Goal: Task Accomplishment & Management: Use online tool/utility

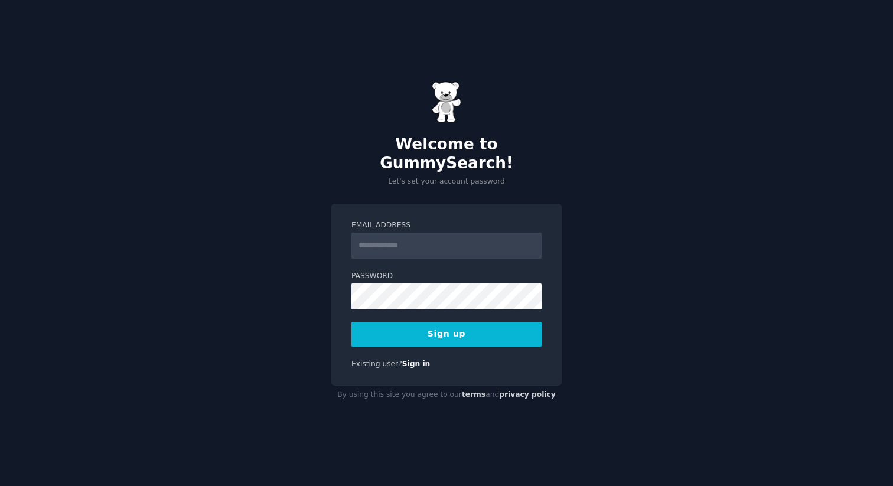
click at [396, 244] on input "Email Address" at bounding box center [446, 246] width 190 height 26
type input "**********"
click at [501, 339] on div "**********" at bounding box center [447, 295] width 232 height 183
click at [498, 330] on button "Sign up" at bounding box center [446, 334] width 190 height 25
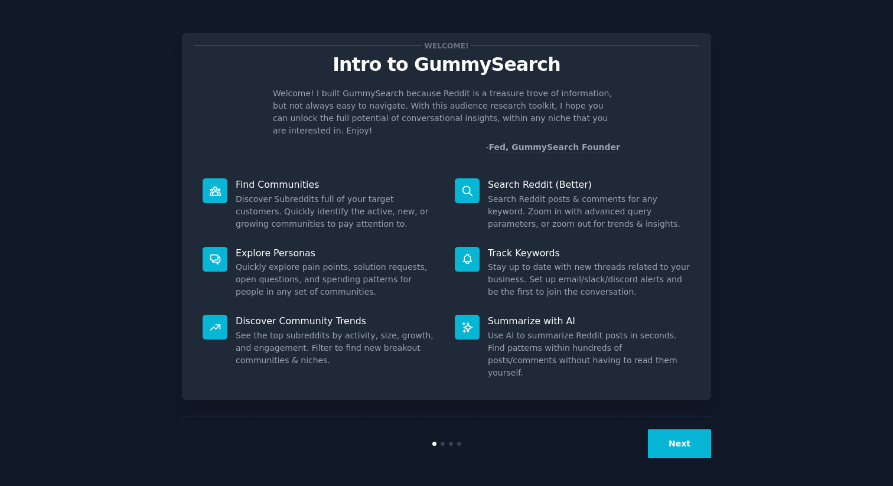
click at [668, 261] on dd "Stay up to date with new threads related to your business. Set up email/slack/d…" at bounding box center [589, 279] width 203 height 37
click at [674, 451] on button "Next" at bounding box center [679, 443] width 63 height 29
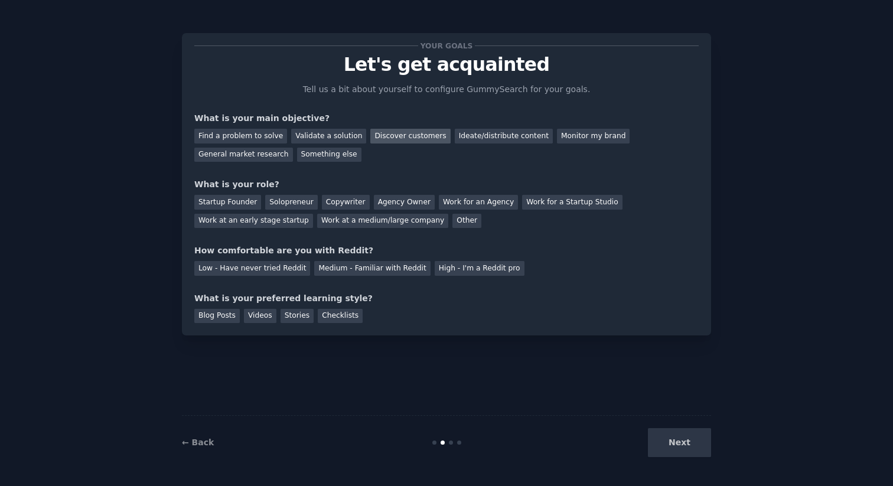
click at [390, 139] on div "Discover customers" at bounding box center [410, 136] width 80 height 15
click at [236, 197] on div "Startup Founder" at bounding box center [227, 202] width 67 height 15
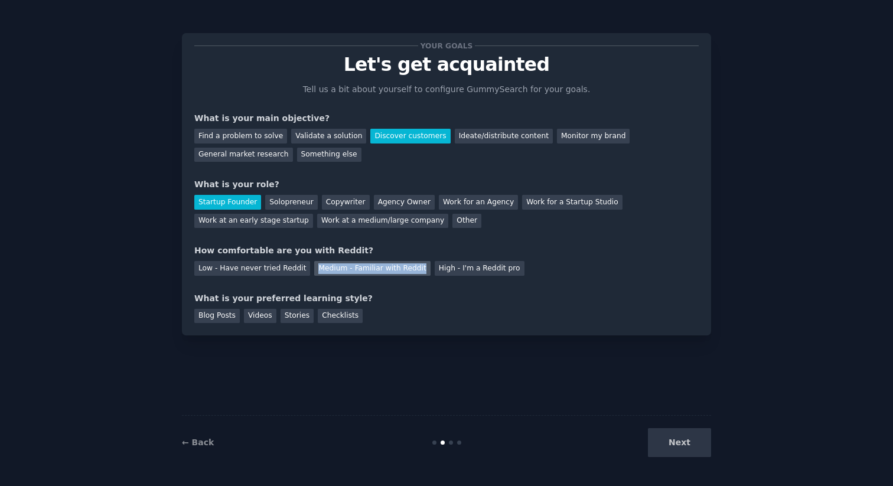
click at [383, 275] on div "Medium - Familiar with Reddit" at bounding box center [372, 268] width 116 height 15
click at [457, 263] on div "High - I'm a Reddit pro" at bounding box center [480, 268] width 90 height 15
click at [383, 265] on div "Medium - Familiar with Reddit" at bounding box center [372, 268] width 116 height 15
click at [222, 361] on div "Your goals Let's get acquainted Tell us a bit about yourself to configure Gummy…" at bounding box center [446, 243] width 529 height 453
click at [220, 317] on div "Blog Posts" at bounding box center [216, 316] width 45 height 15
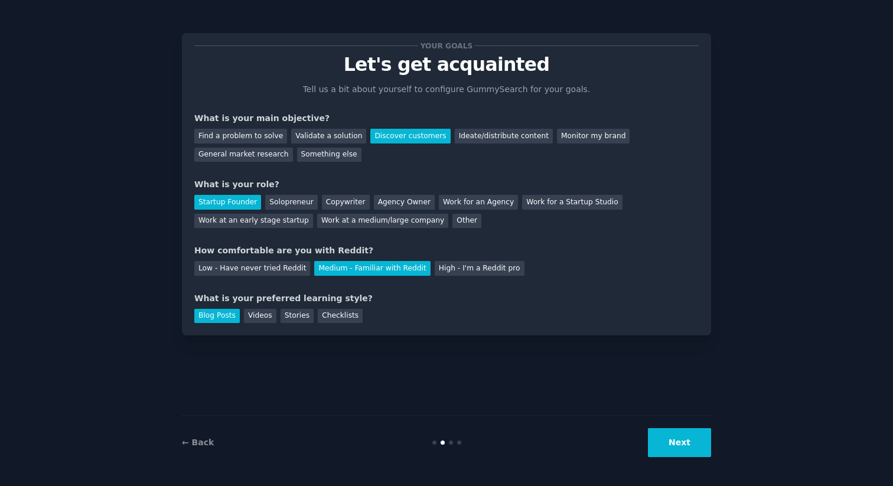
click at [701, 443] on button "Next" at bounding box center [679, 442] width 63 height 29
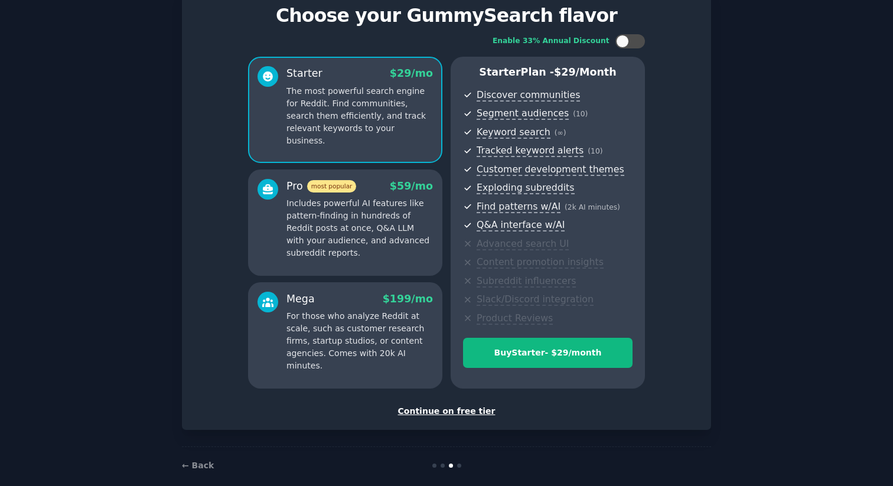
scroll to position [64, 0]
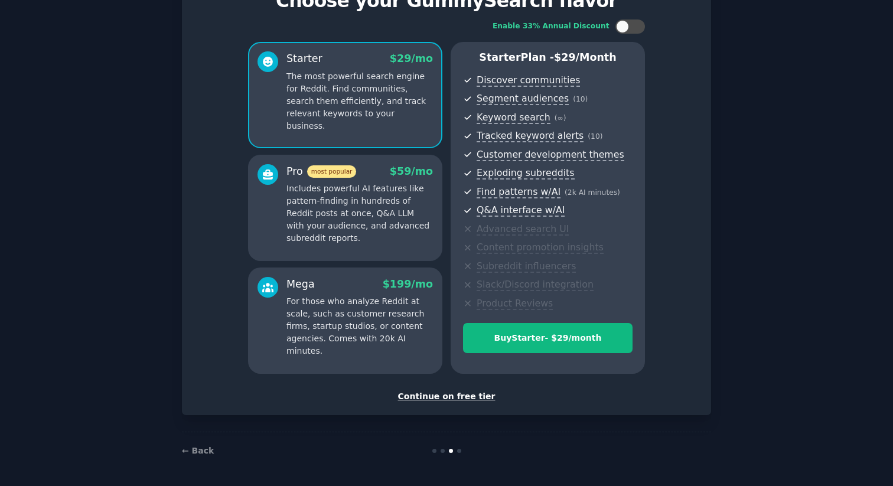
click at [467, 396] on div "Continue on free tier" at bounding box center [446, 396] width 504 height 12
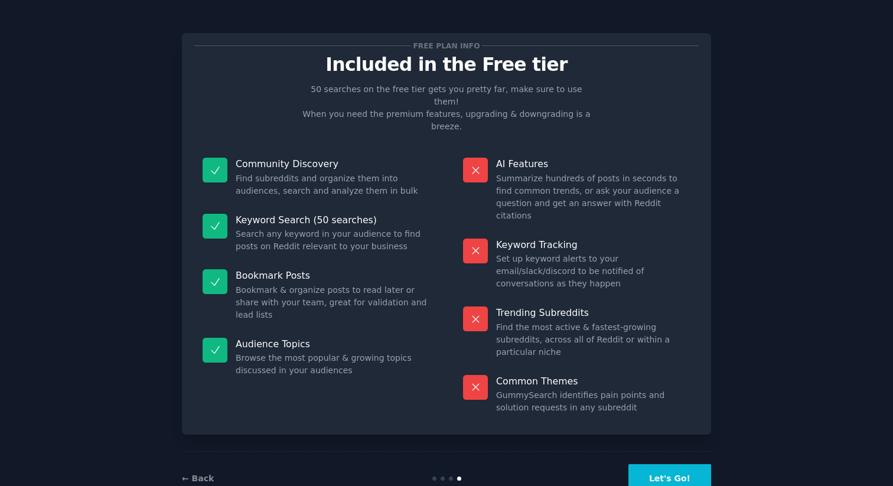
click at [672, 464] on button "Let's Go!" at bounding box center [669, 478] width 83 height 29
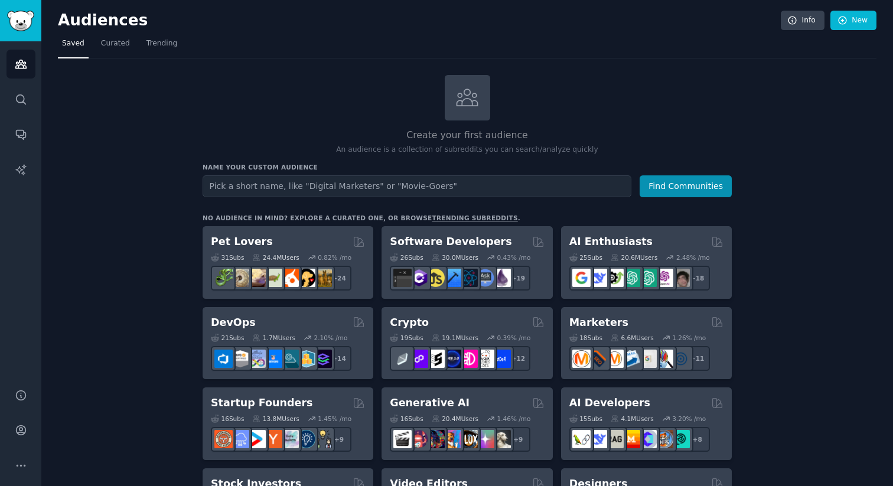
click at [377, 182] on input "text" at bounding box center [417, 186] width 429 height 22
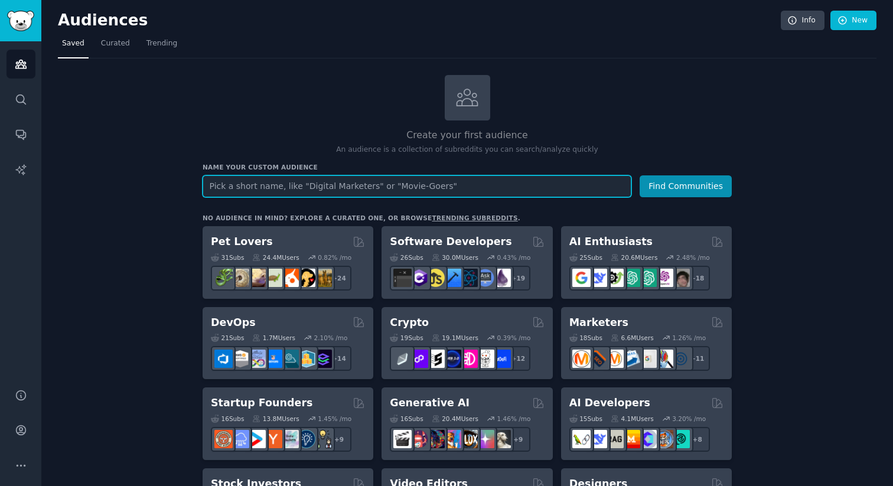
click at [402, 186] on input "text" at bounding box center [417, 186] width 429 height 22
paste input "Gym and Fitness Studio Owners"
type input "Gym and Fitness Studio Owners"
click at [640, 175] on button "Find Communities" at bounding box center [686, 186] width 92 height 22
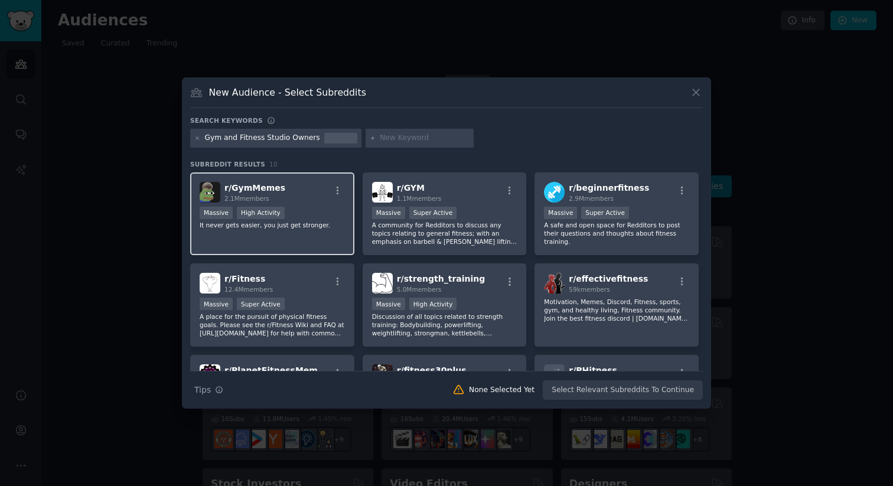
click at [300, 198] on div "r/ GymMemes 2.1M members" at bounding box center [272, 192] width 145 height 21
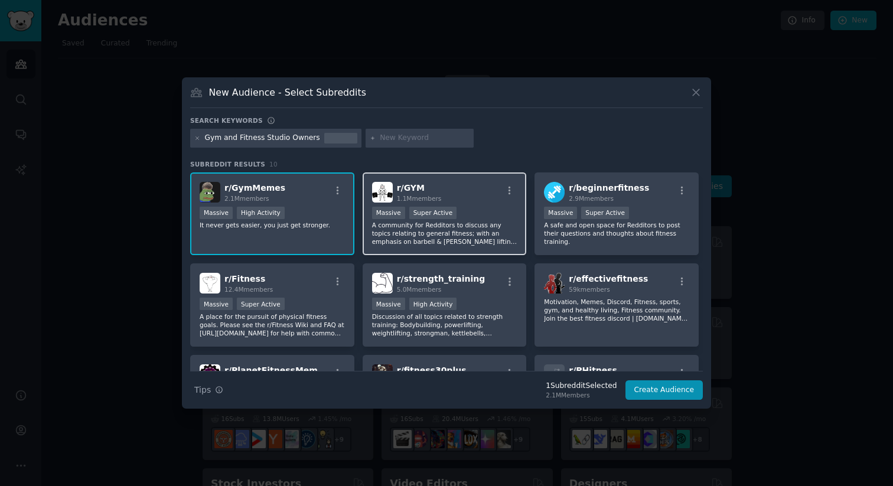
click at [431, 200] on span "1.1M members" at bounding box center [419, 198] width 45 height 7
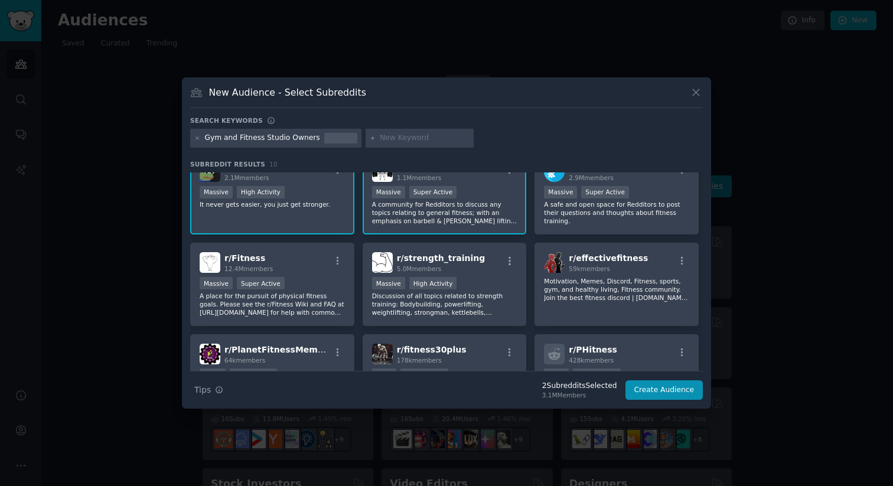
scroll to position [21, 0]
click at [577, 233] on div "r/ beginnerfitness 2.9M members Massive Super Active A safe and open space for …" at bounding box center [617, 192] width 164 height 83
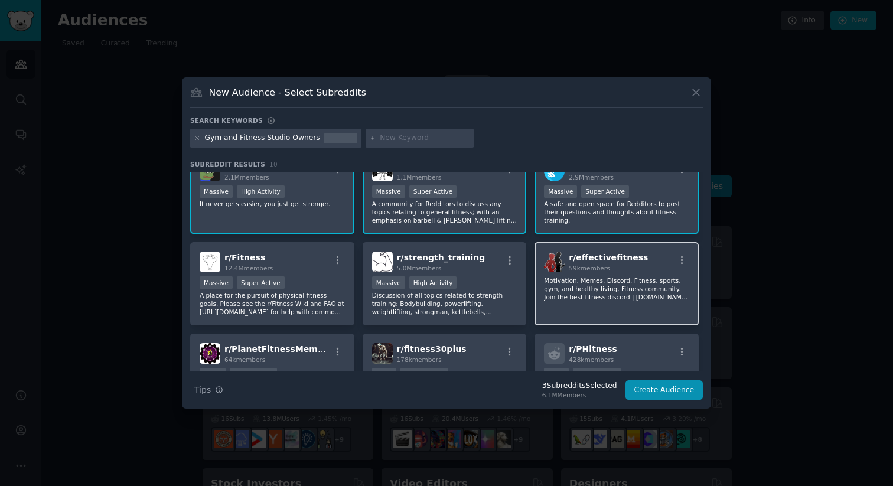
click at [576, 269] on span "59k members" at bounding box center [589, 268] width 41 height 7
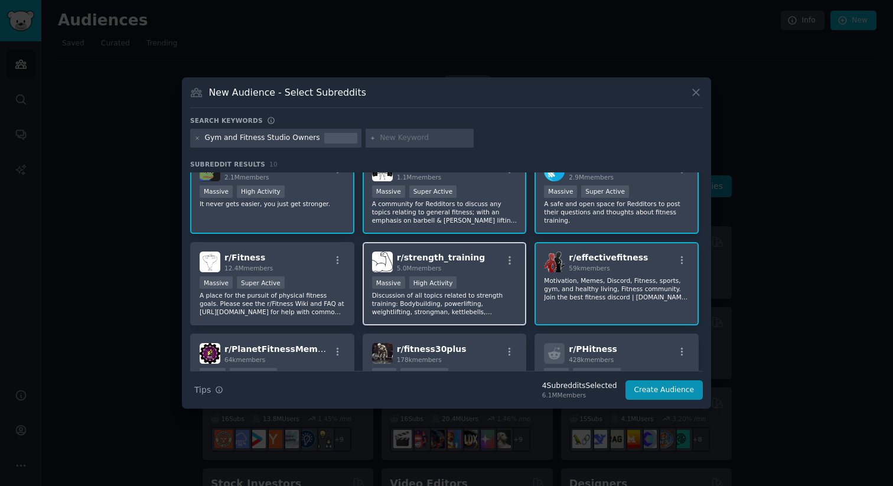
click at [499, 277] on div "Massive High Activity" at bounding box center [444, 283] width 145 height 15
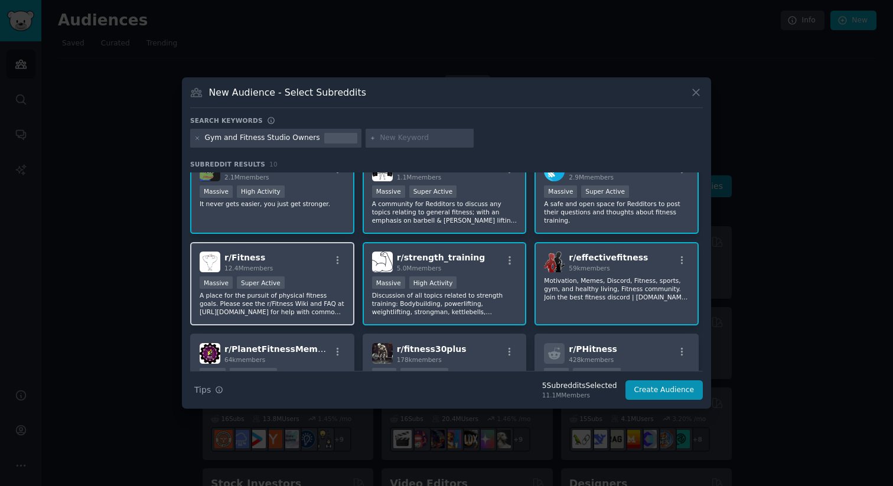
click at [307, 276] on div "Massive Super Active" at bounding box center [272, 283] width 145 height 15
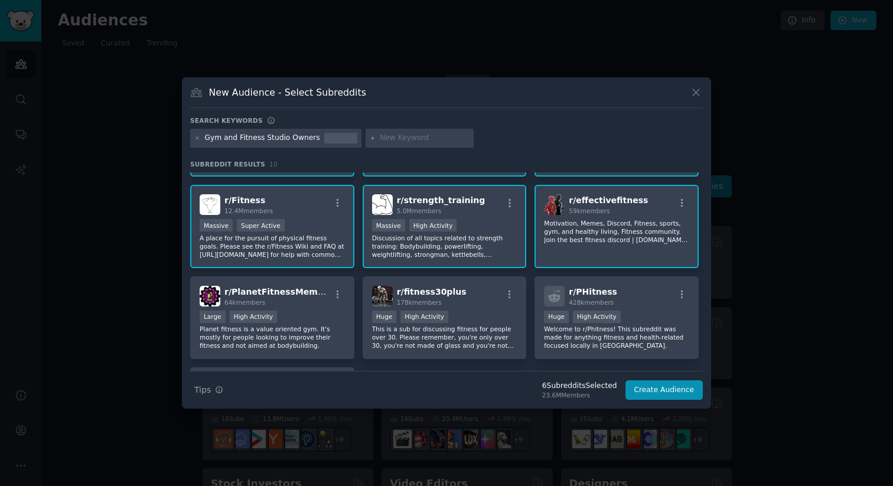
scroll to position [184, 0]
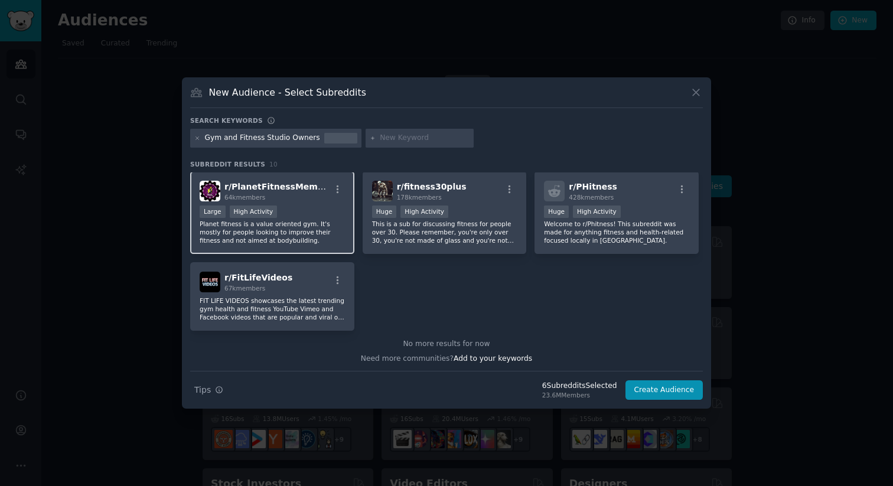
click at [324, 234] on p "Planet fitness is a value oriented gym. It's mostly for people looking to impro…" at bounding box center [272, 232] width 145 height 25
click at [379, 235] on p "This is a sub for discussing fitness for people over 30. Please remember, you'r…" at bounding box center [444, 232] width 145 height 25
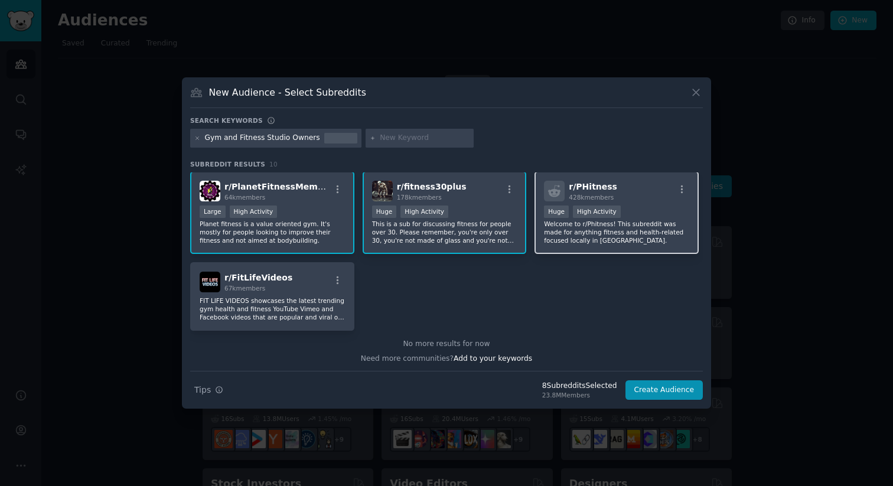
click at [611, 240] on p "Welcome to r/Phitness! This subreddit was made for anything fitness and health-…" at bounding box center [616, 232] width 145 height 25
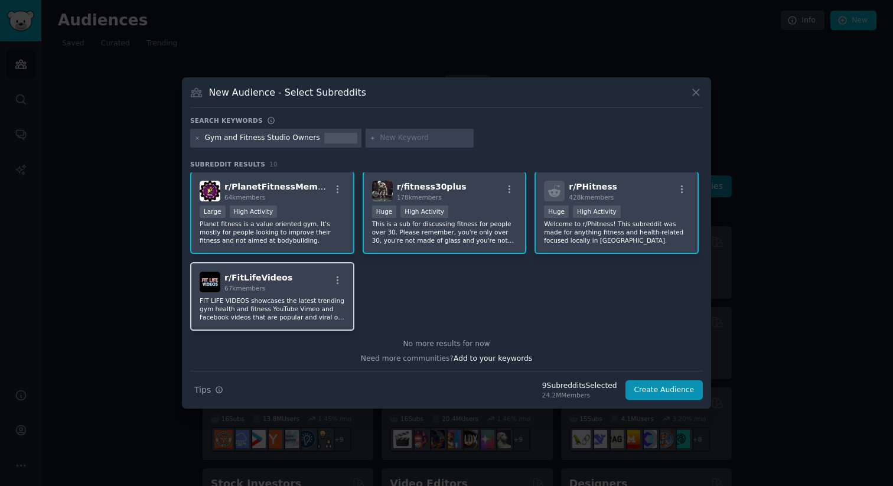
click at [312, 279] on div "r/ FitLifeVideos 67k members" at bounding box center [272, 282] width 145 height 21
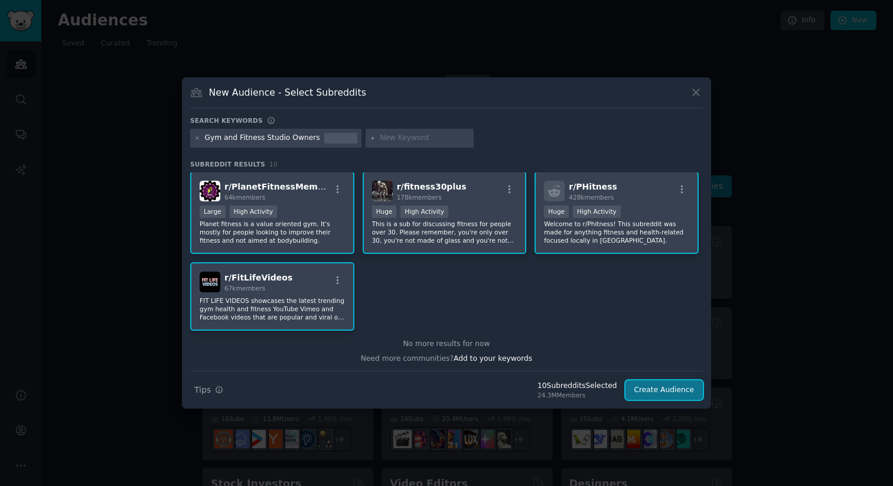
click at [666, 390] on button "Create Audience" at bounding box center [664, 390] width 78 height 20
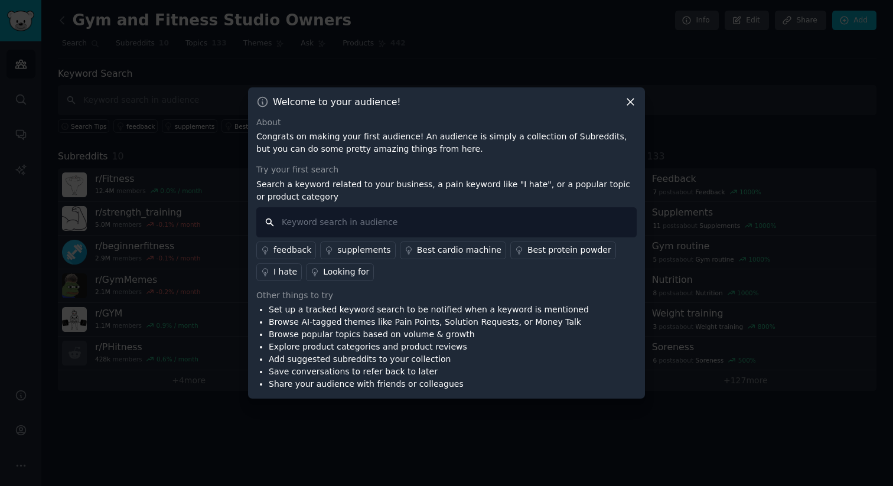
click at [346, 220] on input "text" at bounding box center [446, 222] width 380 height 30
click at [306, 225] on input "text" at bounding box center [446, 222] width 380 height 30
paste input "gym software expensive"
type input "gym software expensive"
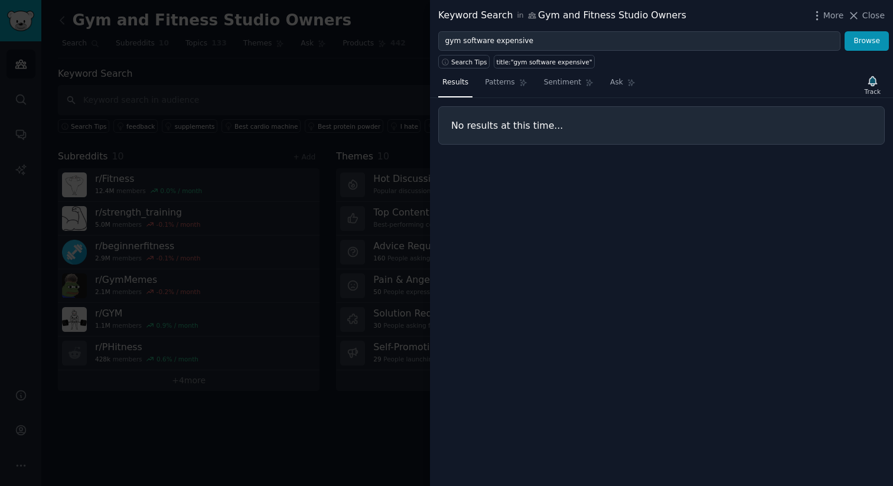
click at [264, 248] on div at bounding box center [446, 243] width 893 height 486
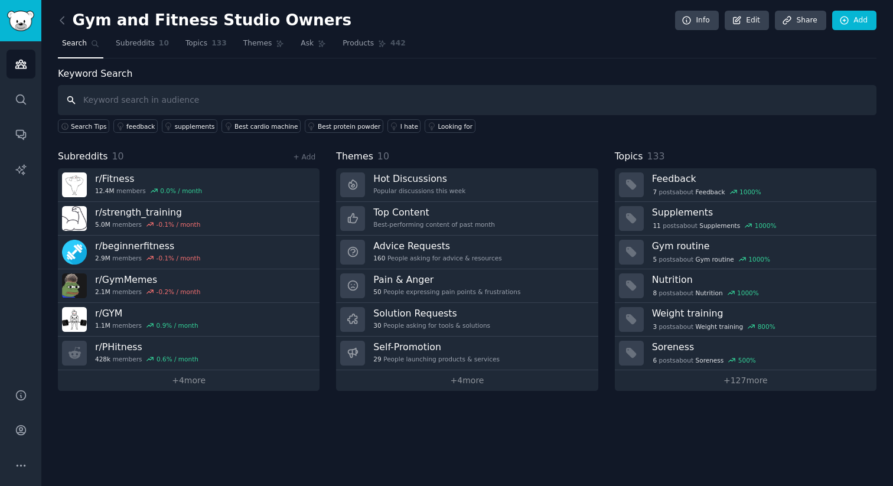
click at [255, 102] on input "text" at bounding box center [467, 100] width 819 height 30
paste input "gym software expensive"
type input "gym software expensive"
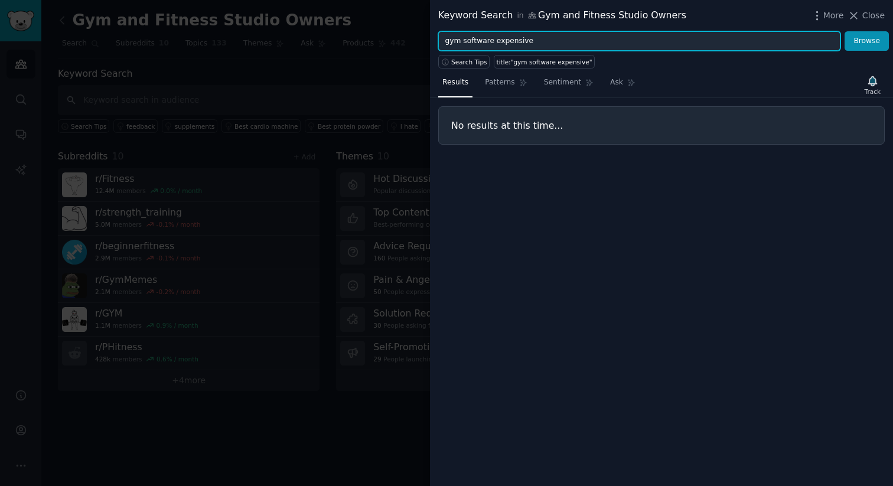
click at [566, 47] on input "gym software expensive" at bounding box center [639, 41] width 402 height 20
paste input "mindbody pricing"
type input "mindbody pricing"
click at [845, 31] on button "Browse" at bounding box center [867, 41] width 44 height 20
